Goal: Task Accomplishment & Management: Use online tool/utility

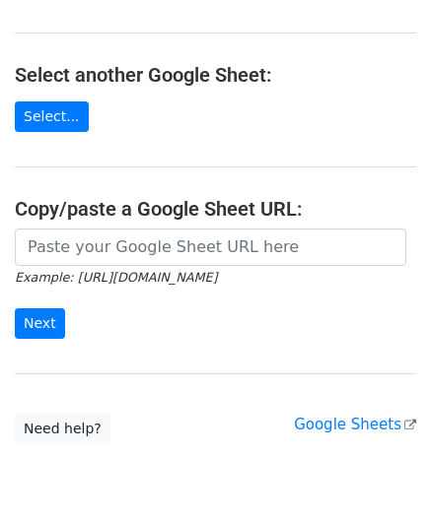
scroll to position [197, 0]
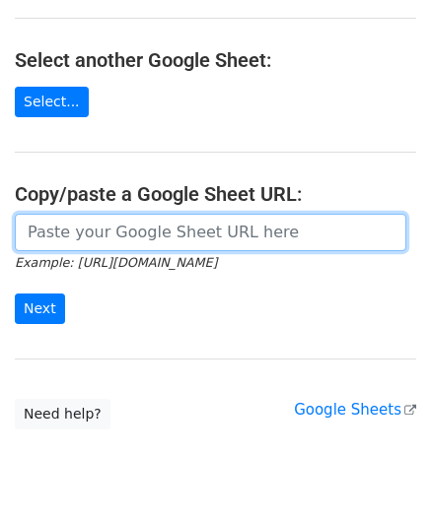
click at [106, 231] on input "url" at bounding box center [210, 232] width 391 height 37
paste input "[URL][DOMAIN_NAME]"
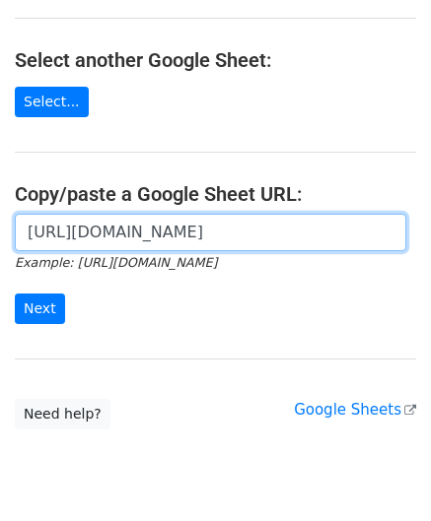
scroll to position [0, 449]
type input "[URL][DOMAIN_NAME]"
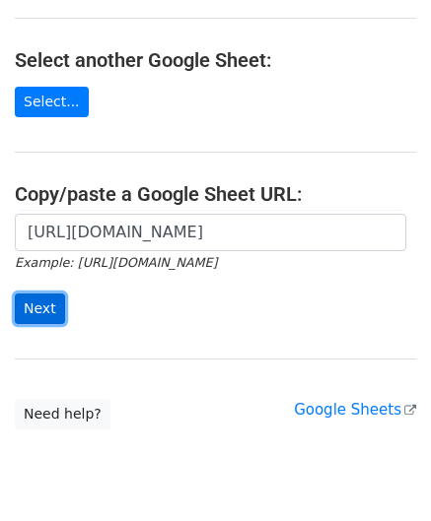
click at [40, 310] on input "Next" at bounding box center [40, 309] width 50 height 31
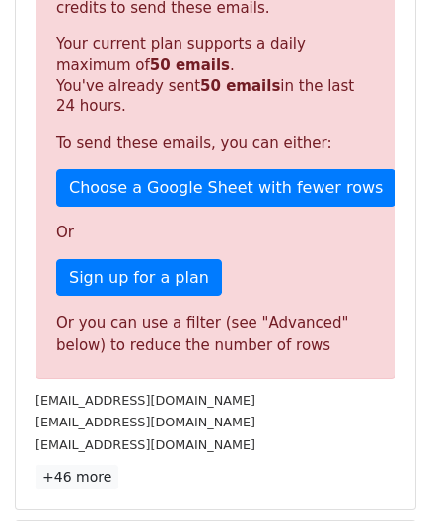
scroll to position [665, 0]
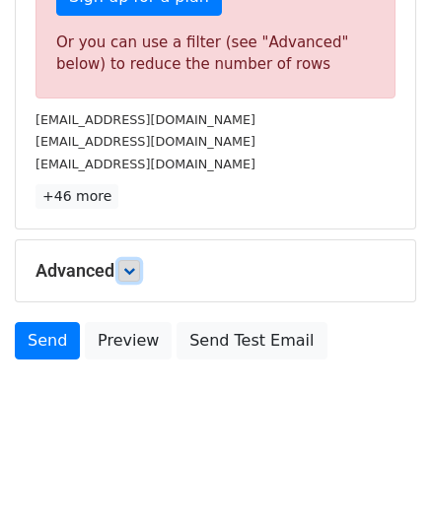
click at [135, 266] on icon at bounding box center [129, 271] width 12 height 12
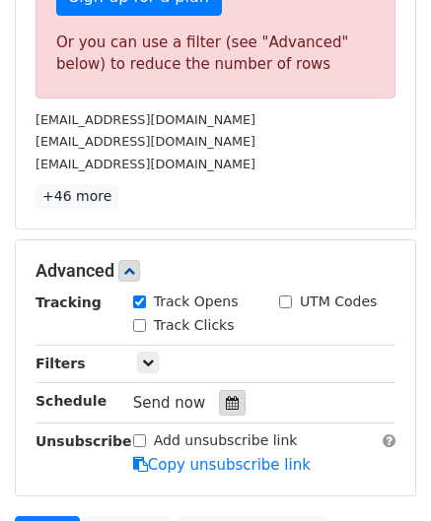
click at [227, 398] on icon at bounding box center [232, 403] width 13 height 14
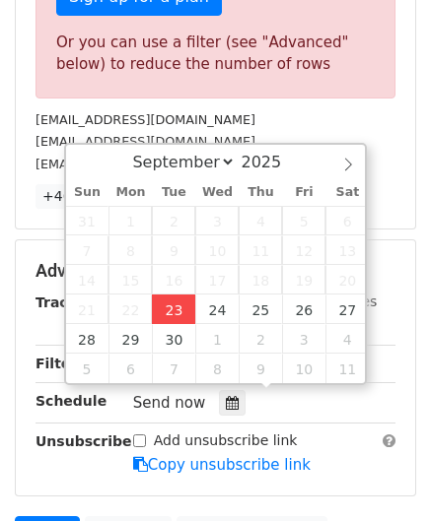
type input "2025-09-23 12:00"
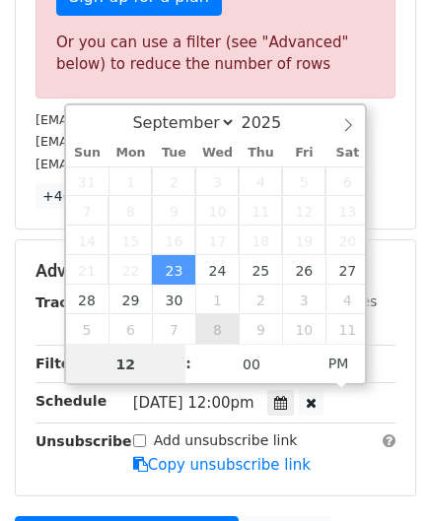
paste input "4"
type input "4"
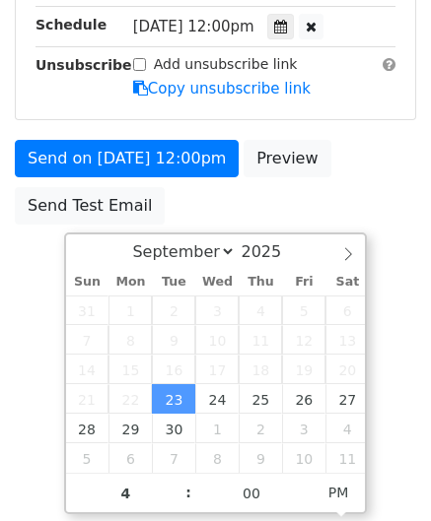
type input "2025-09-23 16:00"
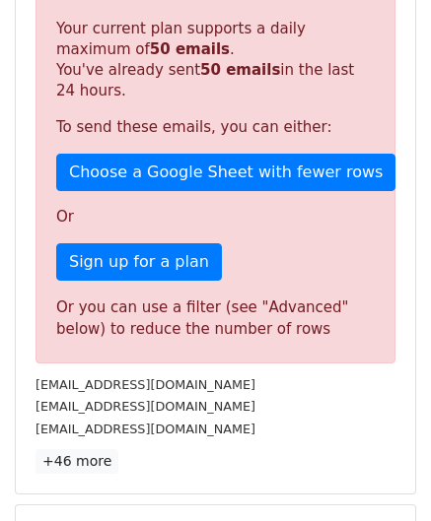
scroll to position [904, 0]
